Goal: Complete application form

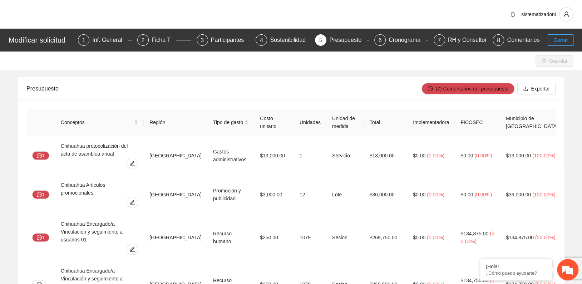
click at [552, 38] on button "Cerrar" at bounding box center [561, 39] width 26 height 11
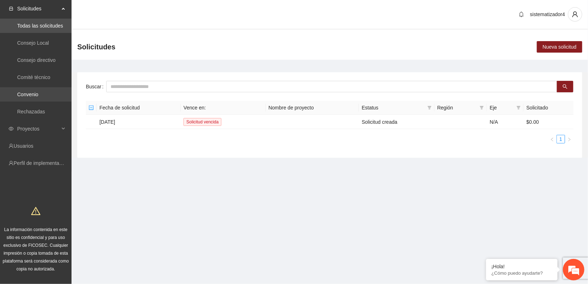
click at [30, 93] on link "Convenio" at bounding box center [27, 95] width 21 height 6
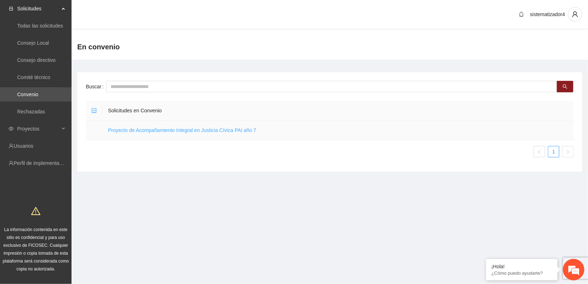
click at [209, 130] on link "Proyecto de Acompañamiento Integral en Justicia Cívica PAI año 7" at bounding box center [182, 130] width 148 height 6
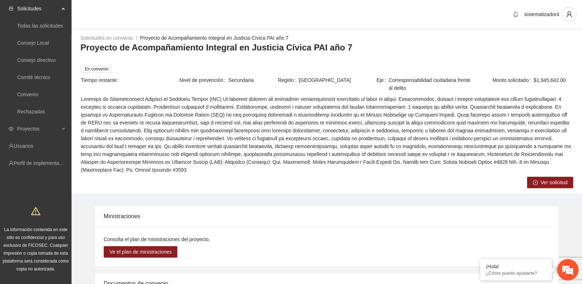
click at [554, 178] on span "Ver solicitud" at bounding box center [554, 182] width 27 height 8
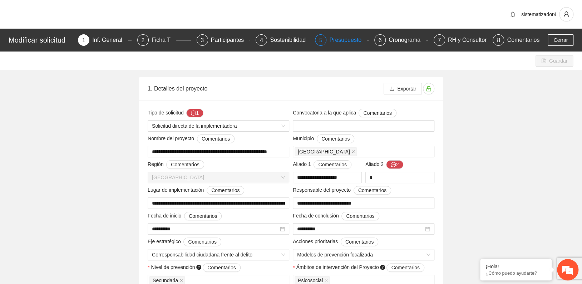
click at [325, 39] on div "5" at bounding box center [320, 39] width 11 height 11
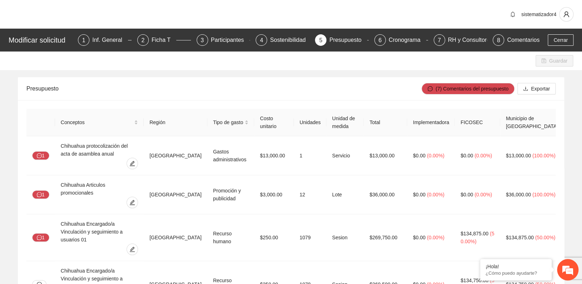
click at [463, 16] on div "sistematizador4" at bounding box center [291, 14] width 582 height 29
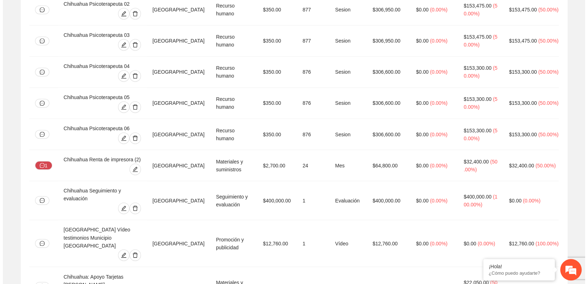
scroll to position [929, 0]
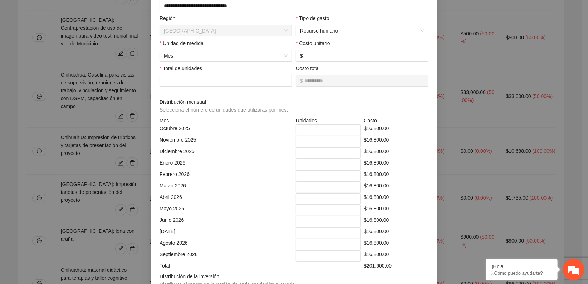
scroll to position [79, 0]
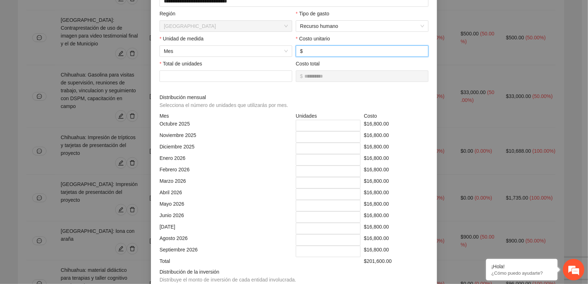
drag, startPoint x: 320, startPoint y: 51, endPoint x: 298, endPoint y: 50, distance: 22.9
click at [298, 50] on span "$ *****" at bounding box center [362, 50] width 133 height 11
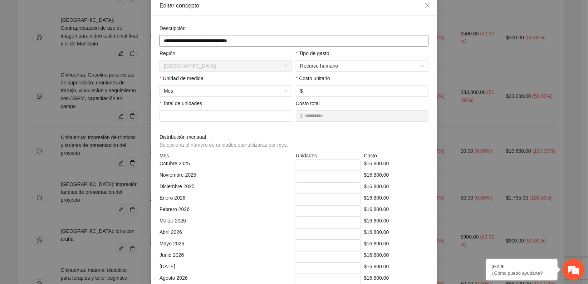
drag, startPoint x: 244, startPoint y: 40, endPoint x: 157, endPoint y: 44, distance: 87.7
click at [159, 44] on input "**********" at bounding box center [293, 40] width 269 height 11
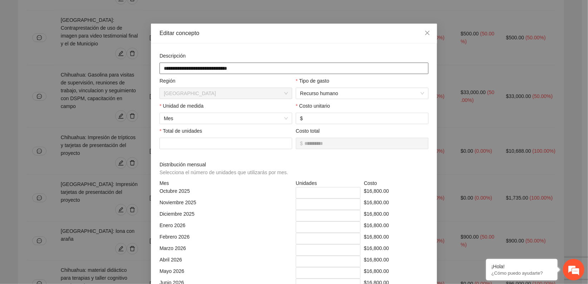
scroll to position [0, 0]
